Goal: Task Accomplishment & Management: Manage account settings

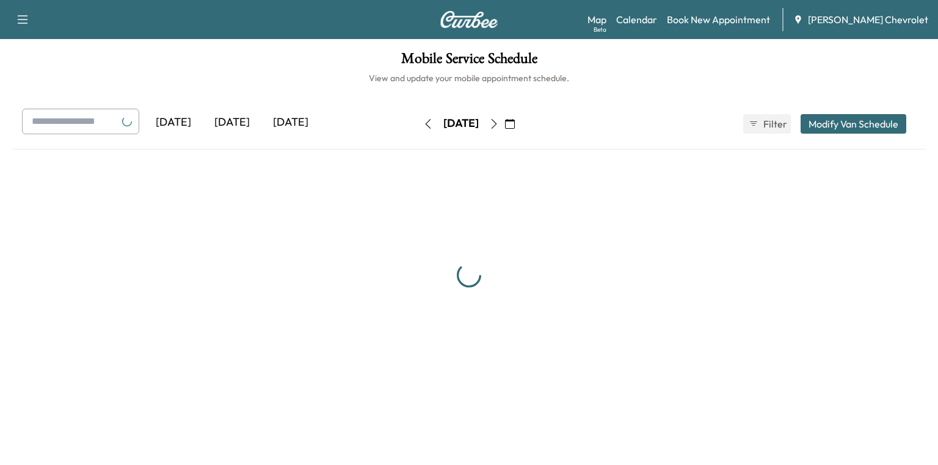
click at [236, 128] on div "[DATE]" at bounding box center [232, 123] width 59 height 28
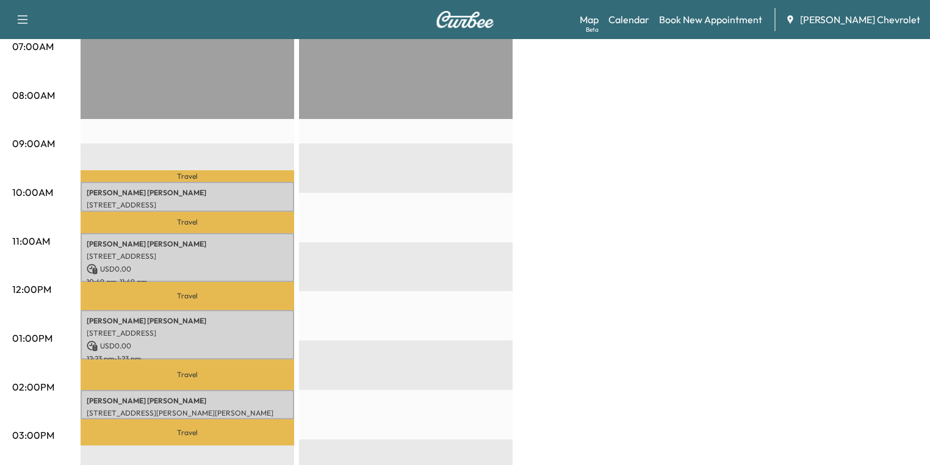
scroll to position [342, 0]
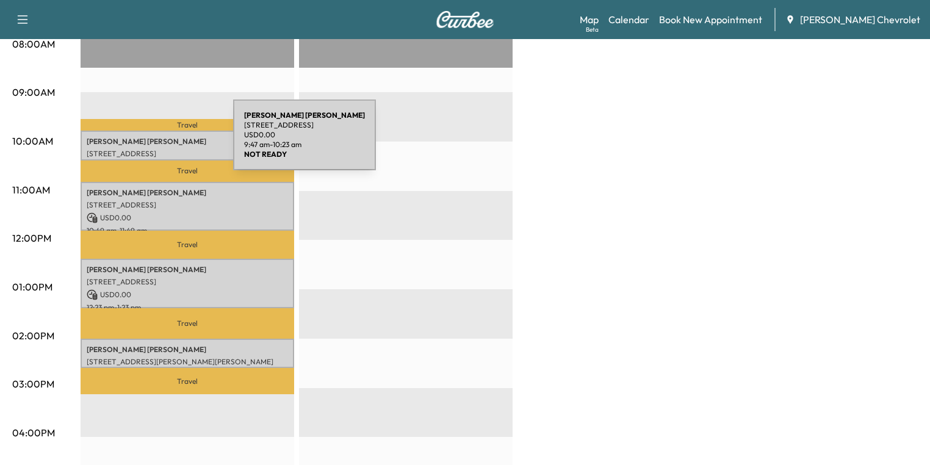
click at [142, 142] on p "[PERSON_NAME]" at bounding box center [187, 142] width 201 height 10
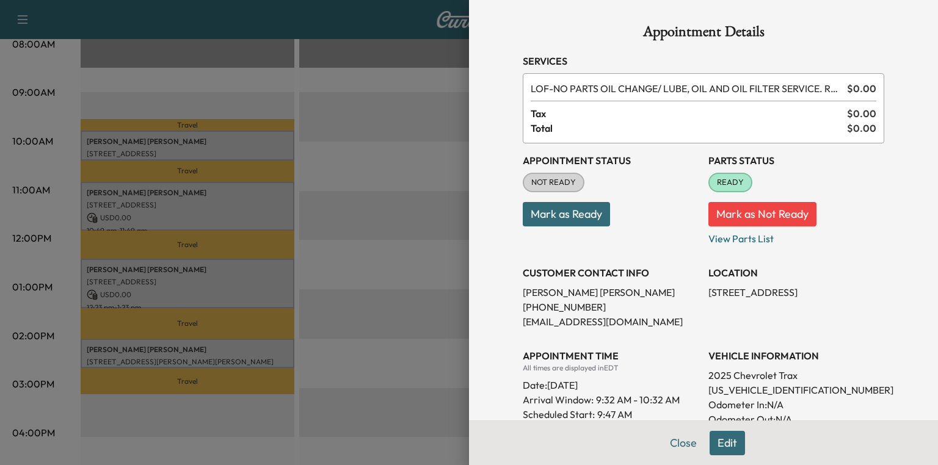
click at [319, 251] on div at bounding box center [469, 232] width 938 height 465
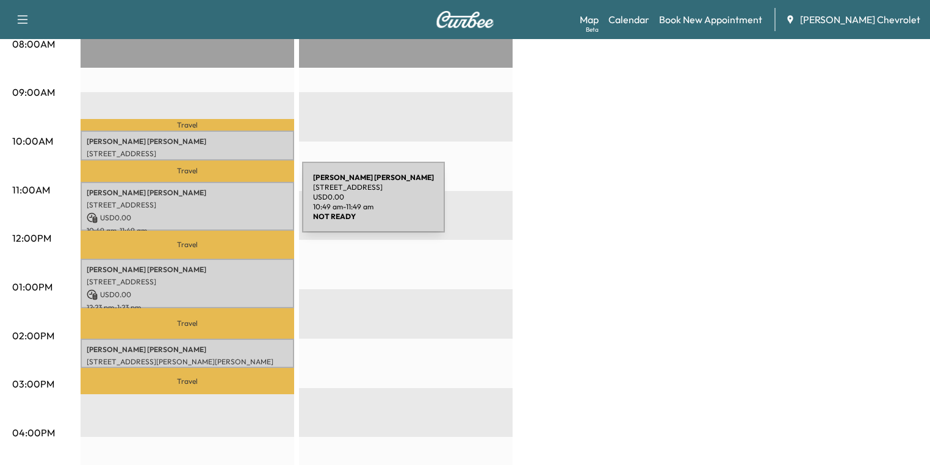
click at [198, 200] on p "[STREET_ADDRESS]" at bounding box center [187, 205] width 201 height 10
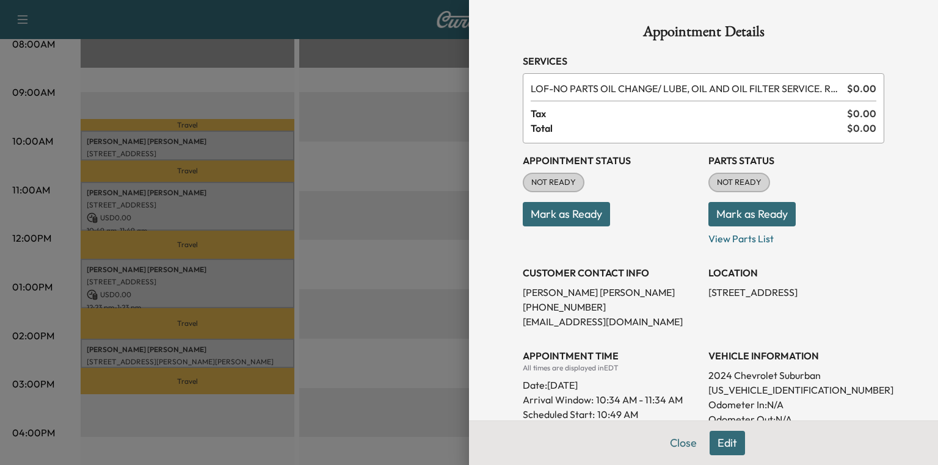
click at [401, 212] on div at bounding box center [469, 232] width 938 height 465
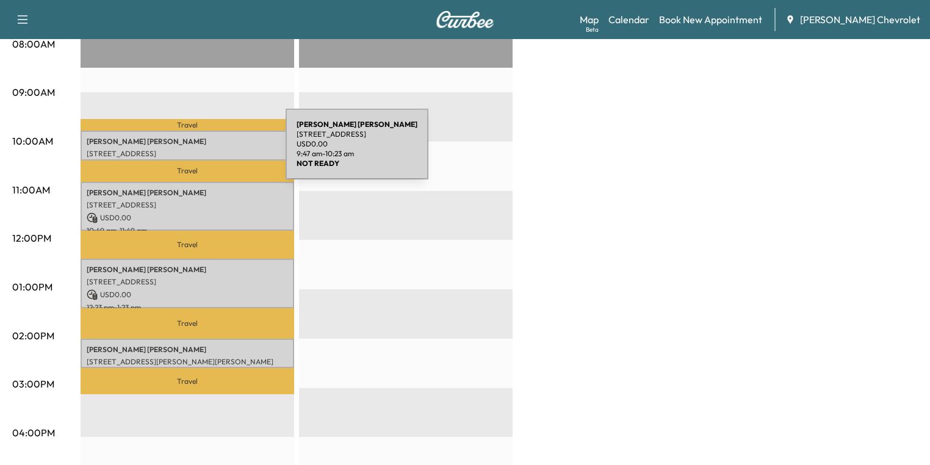
click at [194, 151] on p "[STREET_ADDRESS]" at bounding box center [187, 154] width 201 height 10
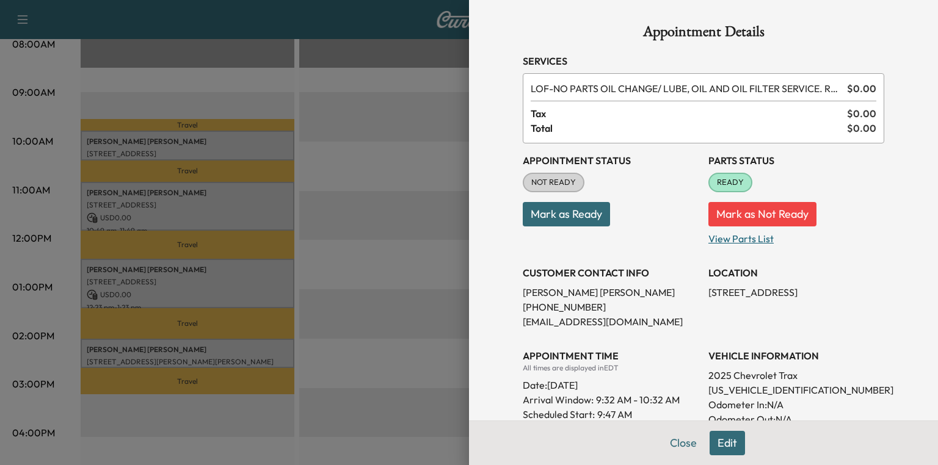
click at [728, 239] on p "View Parts List" at bounding box center [796, 236] width 176 height 20
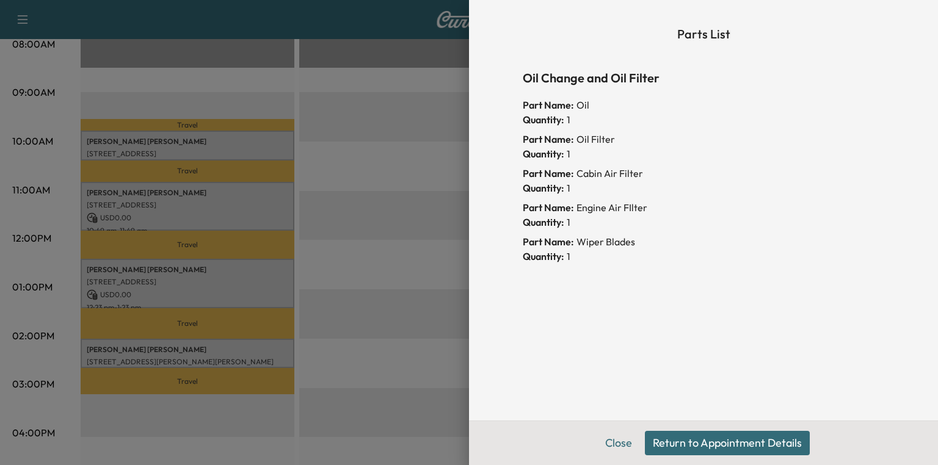
click at [656, 447] on button "Return to Appointment Details" at bounding box center [727, 443] width 165 height 24
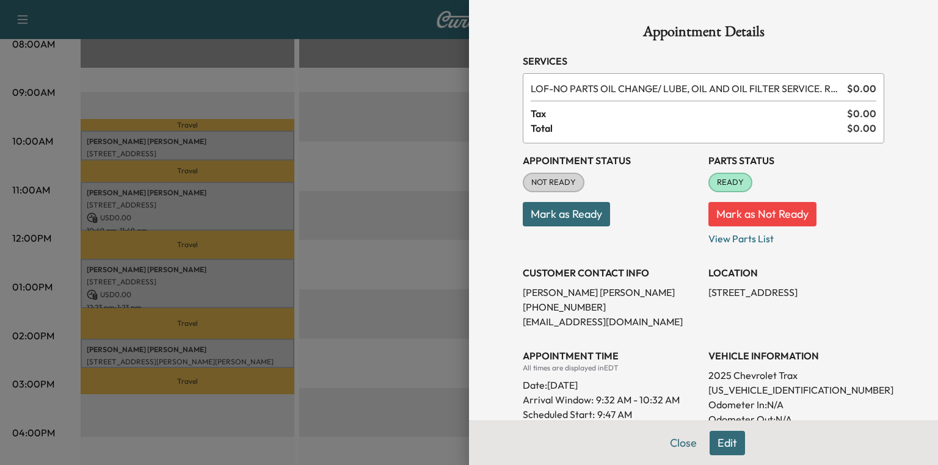
click at [203, 212] on div at bounding box center [469, 232] width 938 height 465
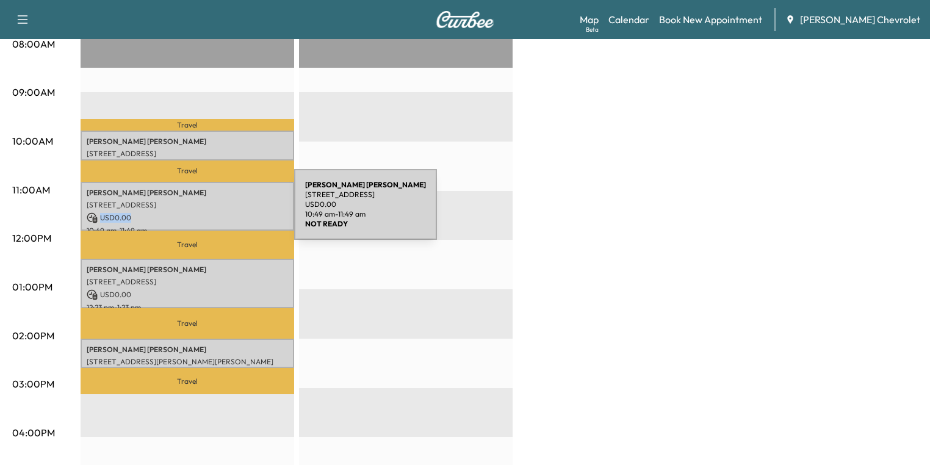
click at [203, 212] on p "USD 0.00" at bounding box center [187, 217] width 201 height 11
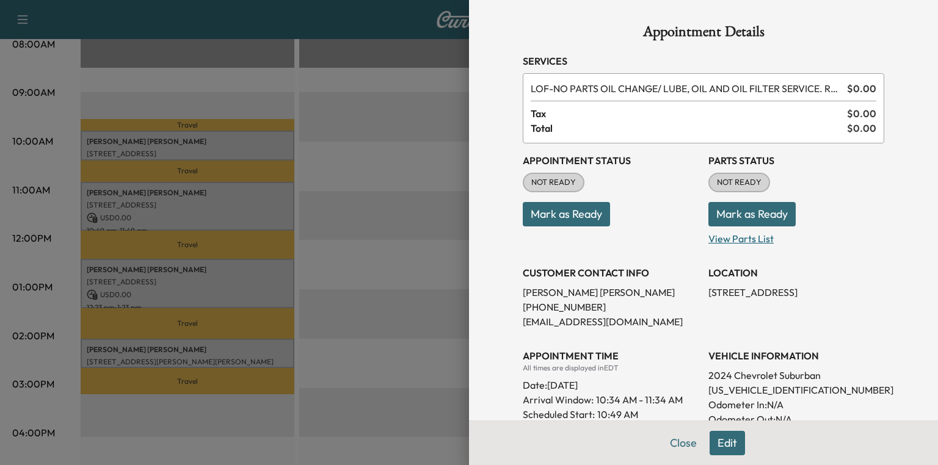
click at [722, 244] on p "View Parts List" at bounding box center [796, 236] width 176 height 20
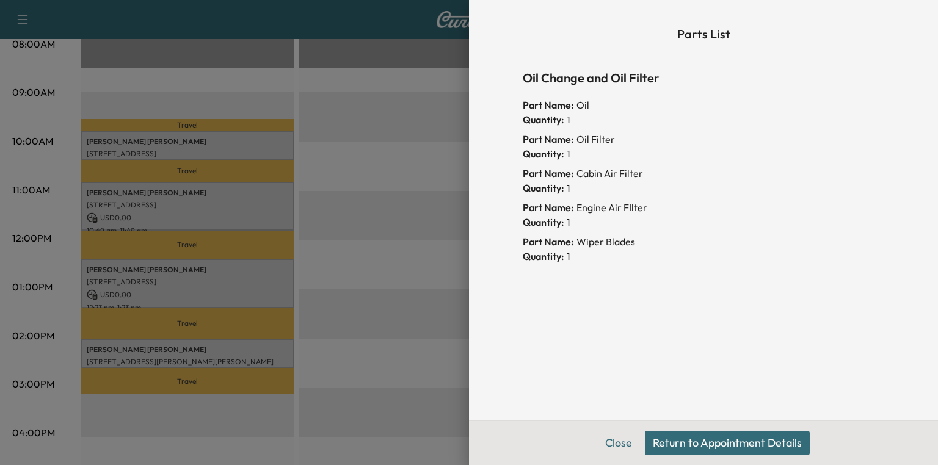
click at [714, 441] on button "Return to Appointment Details" at bounding box center [727, 443] width 165 height 24
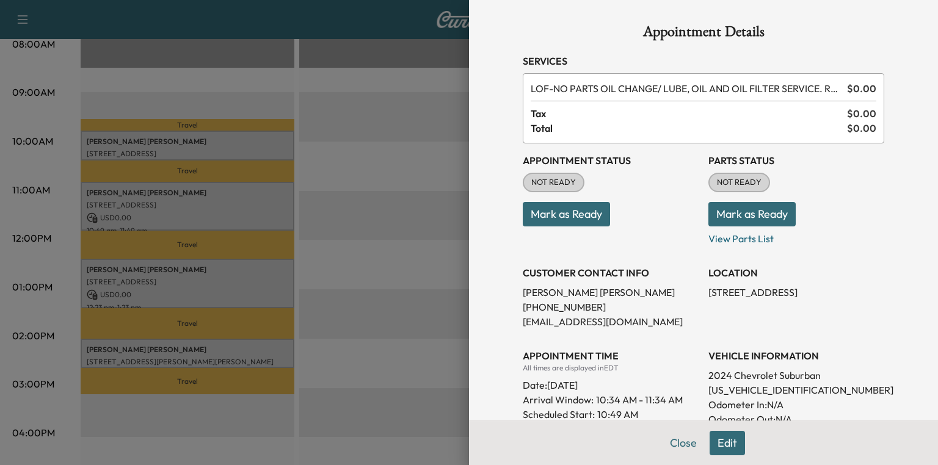
click at [790, 209] on p "Mark as Ready" at bounding box center [796, 209] width 176 height 34
click at [778, 214] on button "Mark as Ready" at bounding box center [751, 214] width 87 height 24
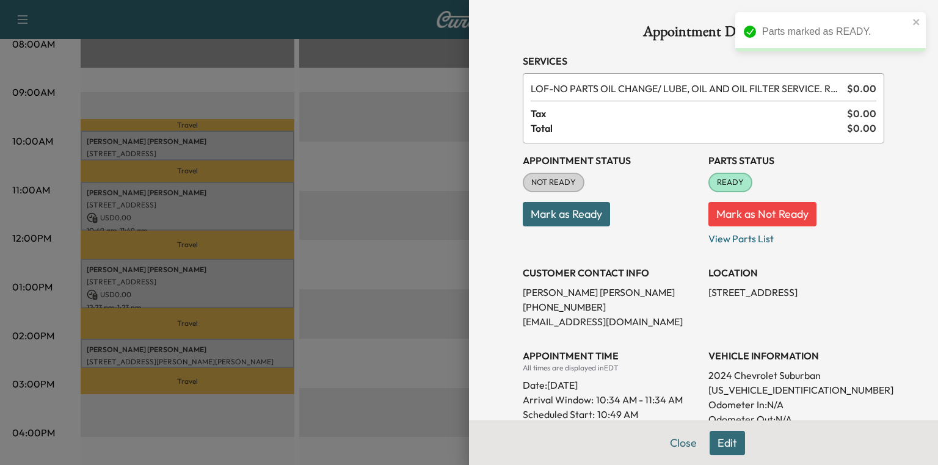
click at [145, 276] on div at bounding box center [469, 232] width 938 height 465
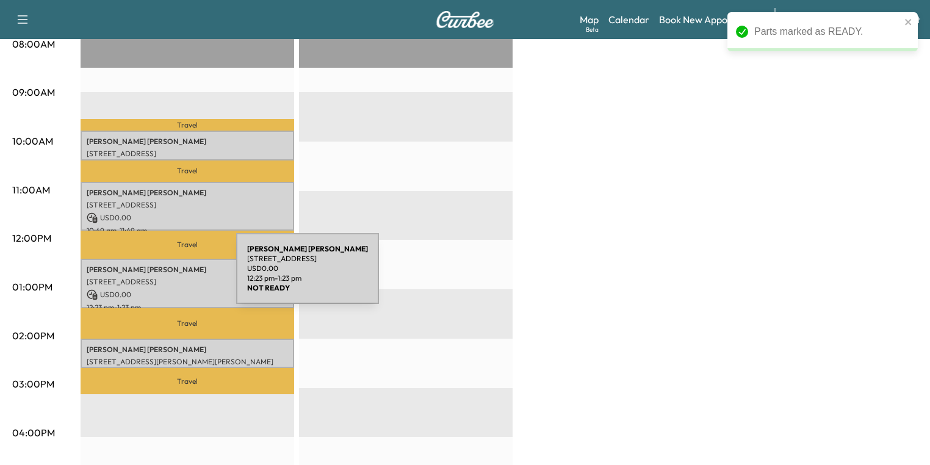
click at [145, 277] on p "[STREET_ADDRESS]" at bounding box center [187, 282] width 201 height 10
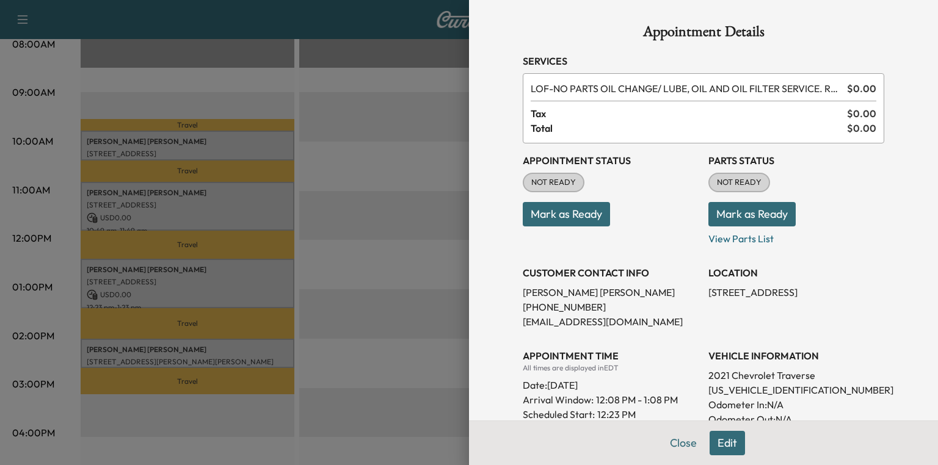
click at [753, 217] on button "Mark as Ready" at bounding box center [751, 214] width 87 height 24
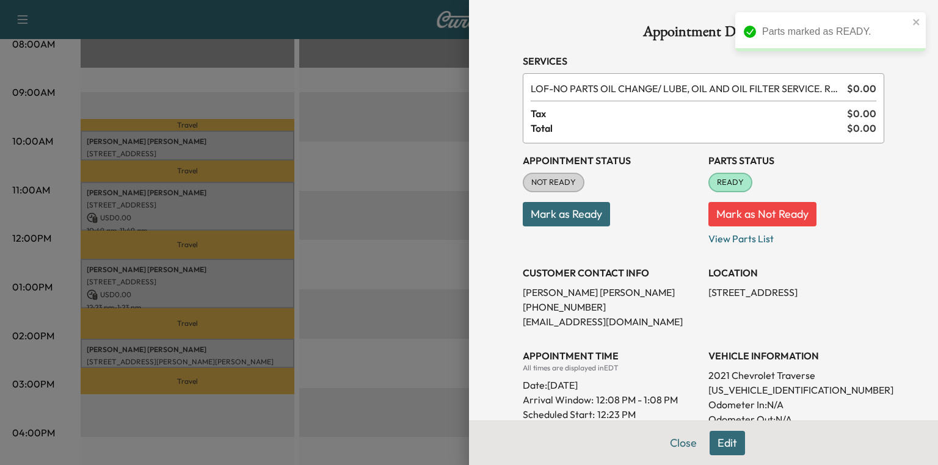
click at [157, 347] on div at bounding box center [469, 232] width 938 height 465
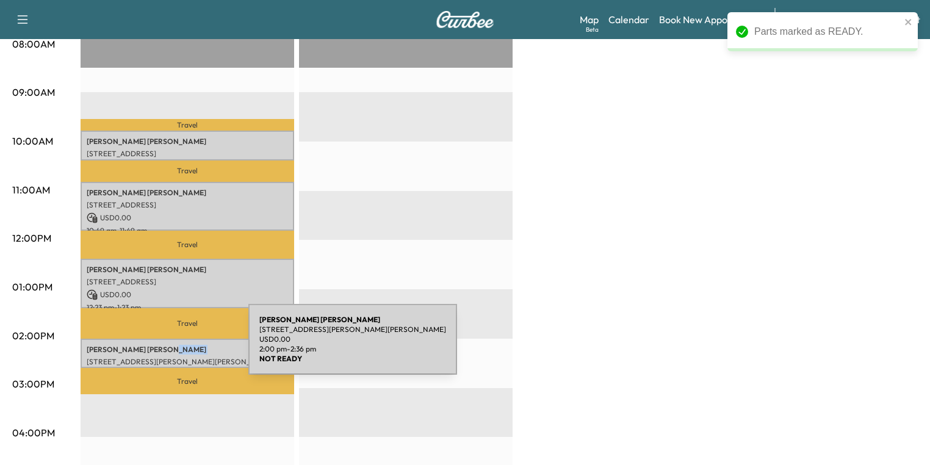
click at [157, 347] on p "[PERSON_NAME]" at bounding box center [187, 350] width 201 height 10
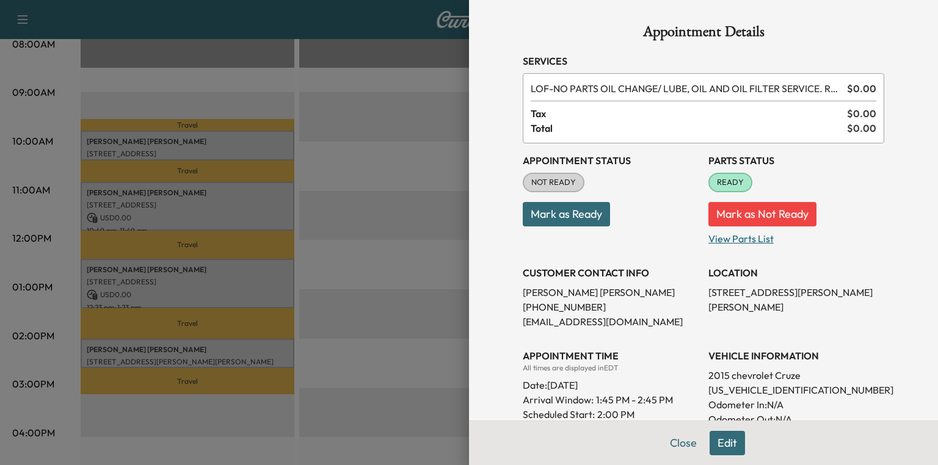
click at [747, 234] on p "View Parts List" at bounding box center [796, 236] width 176 height 20
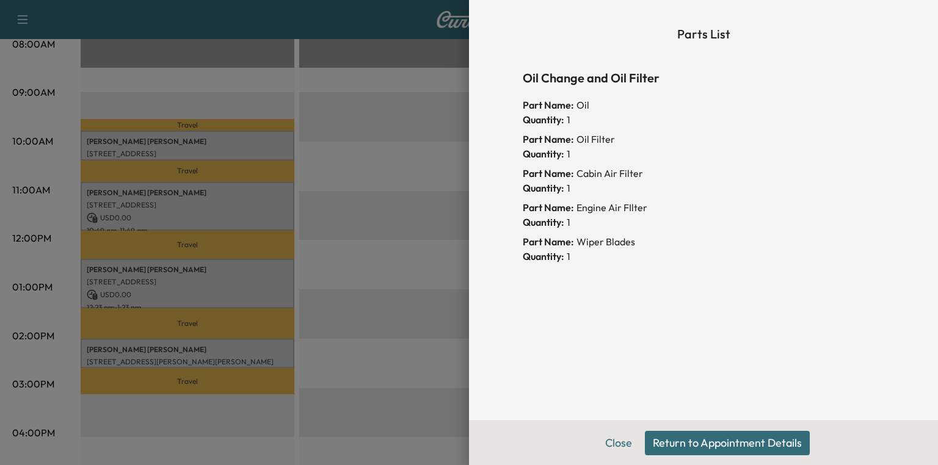
click at [684, 440] on button "Return to Appointment Details" at bounding box center [727, 443] width 165 height 24
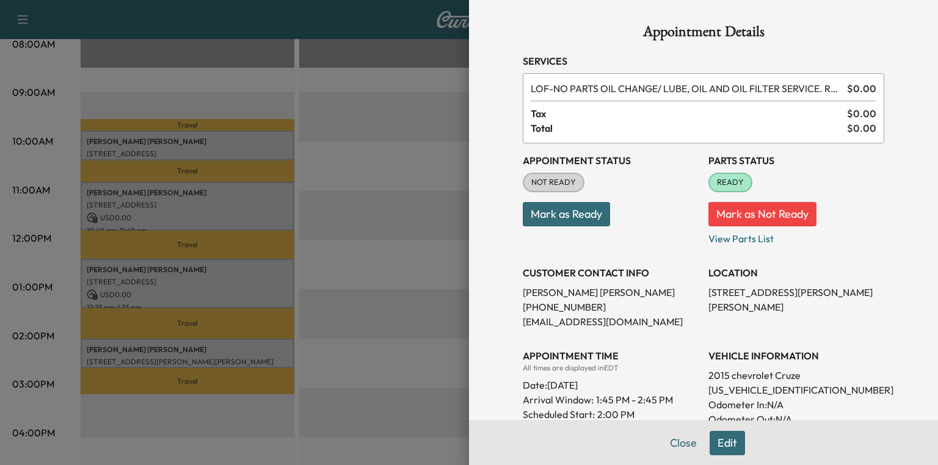
click at [374, 227] on div at bounding box center [469, 232] width 938 height 465
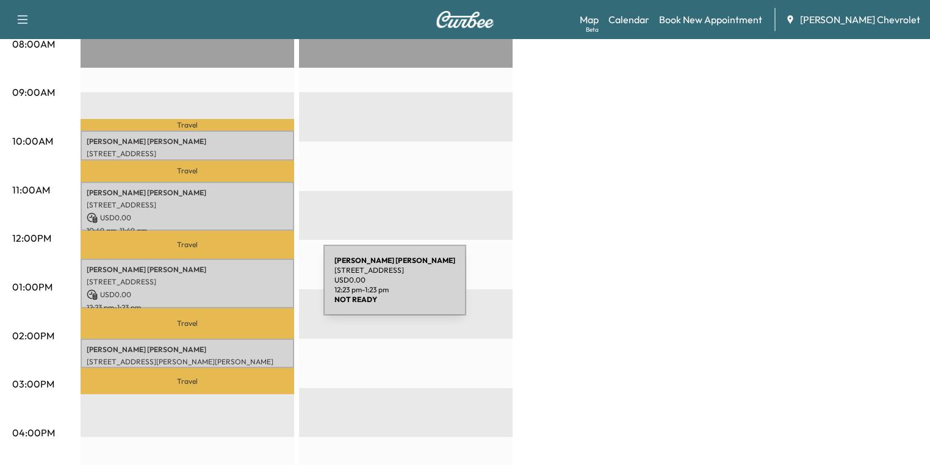
click at [232, 289] on p "USD 0.00" at bounding box center [187, 294] width 201 height 11
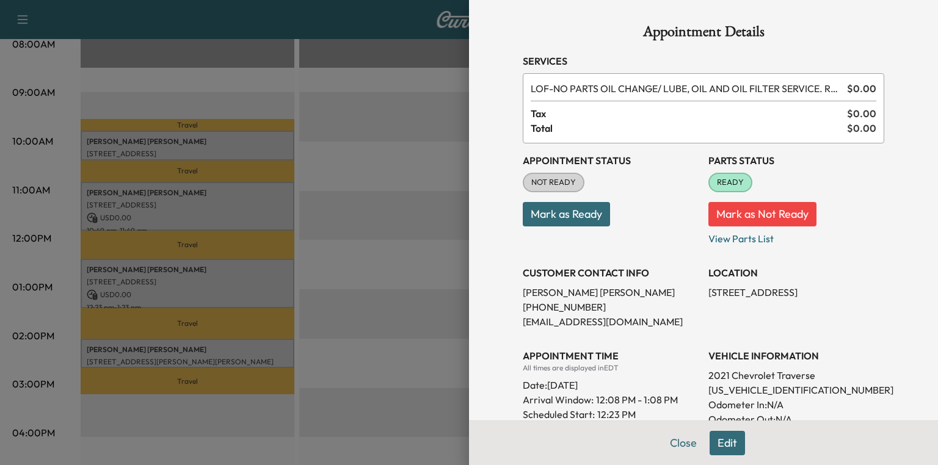
drag, startPoint x: 188, startPoint y: 77, endPoint x: 213, endPoint y: 10, distance: 71.7
click at [189, 75] on div at bounding box center [469, 232] width 938 height 465
